Goal: Information Seeking & Learning: Learn about a topic

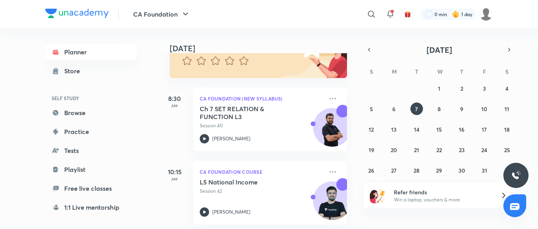
scroll to position [84, 0]
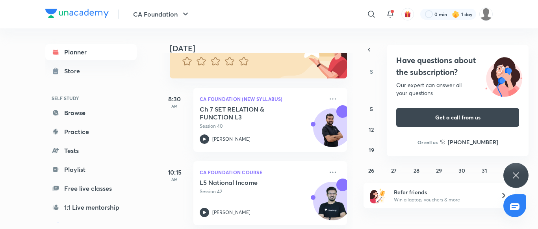
click at [516, 171] on icon at bounding box center [515, 175] width 9 height 9
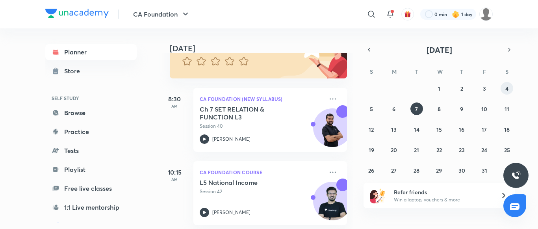
click at [504, 91] on button "4" at bounding box center [507, 88] width 13 height 13
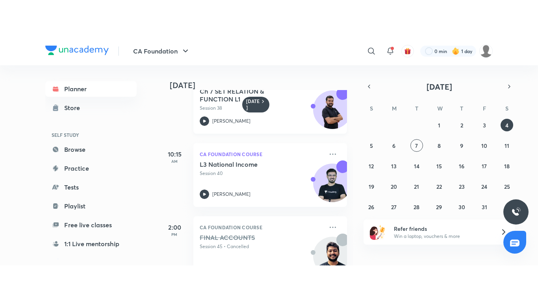
scroll to position [0, 0]
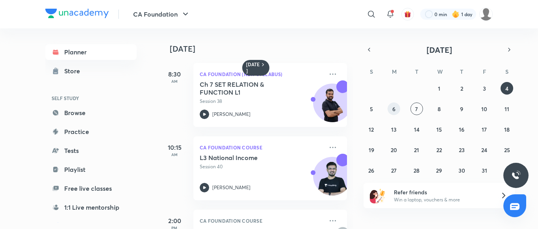
click at [397, 106] on button "6" at bounding box center [394, 108] width 13 height 13
click at [256, 106] on div "Ch 7 SET RELATION & FUNCTION L2 Session 39 [PERSON_NAME]" at bounding box center [262, 99] width 124 height 39
